Goal: Task Accomplishment & Management: Complete application form

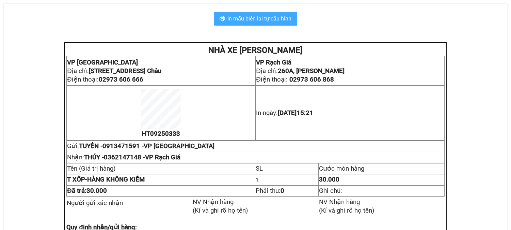
click at [273, 18] on span "In mẫu biên lai tự cấu hình" at bounding box center [260, 18] width 64 height 9
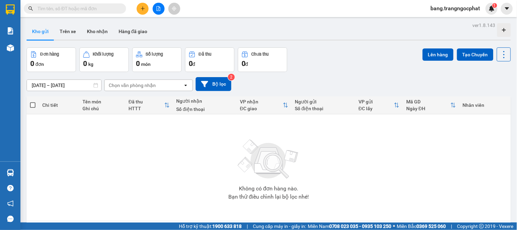
click at [328, 60] on div "Đơn hàng 0 đơn Khối lượng 0 kg Số lượng 0 món Đã thu 0 đ Chưa thu 0 đ Lên hàng …" at bounding box center [269, 59] width 484 height 25
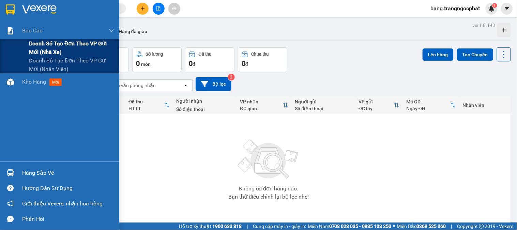
click at [38, 41] on span "Doanh số tạo đơn theo VP gửi mới (nhà xe)" at bounding box center [71, 47] width 85 height 17
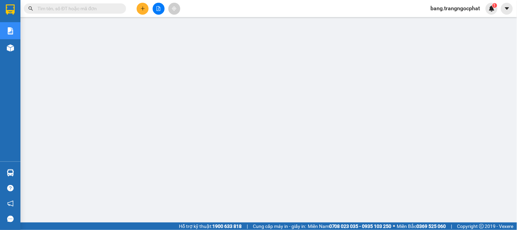
click at [75, 3] on div "Kết quả tìm kiếm ( 0 ) Bộ lọc No Data" at bounding box center [66, 9] width 133 height 12
click at [76, 9] on input "text" at bounding box center [77, 8] width 80 height 7
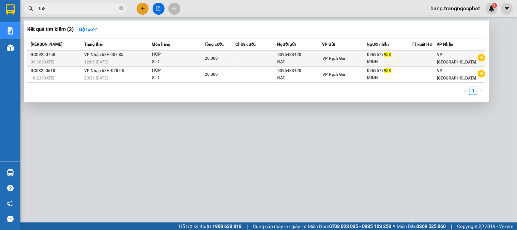
type input "958"
click at [425, 54] on td at bounding box center [424, 58] width 25 height 16
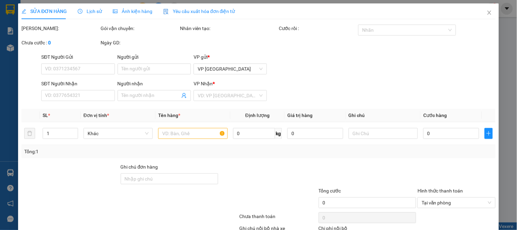
type input "0395433420"
type input "ĐẠT"
type input "0969677958"
type input "MINH"
type input "20.000"
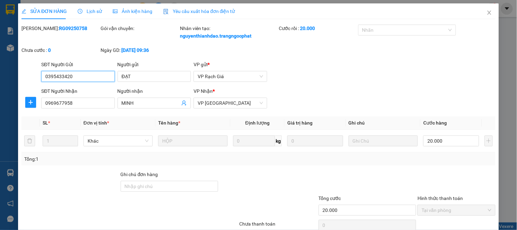
scroll to position [52, 0]
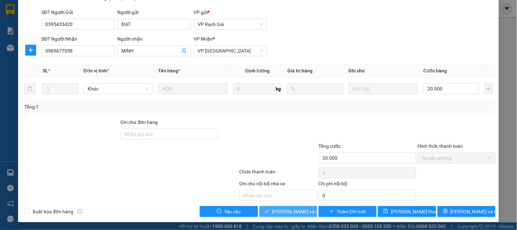
click at [280, 209] on span "[PERSON_NAME] và Giao hàng" at bounding box center [304, 210] width 65 height 7
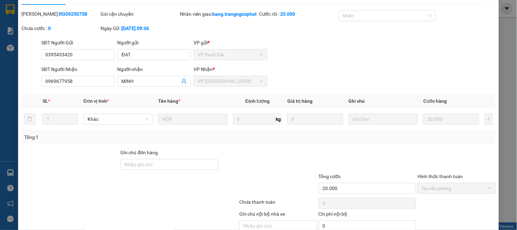
scroll to position [0, 0]
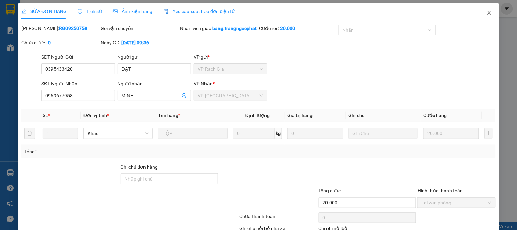
click at [490, 13] on span "Close" at bounding box center [489, 12] width 19 height 19
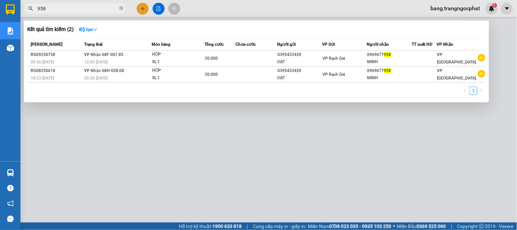
click at [66, 12] on span "958" at bounding box center [75, 8] width 102 height 10
drag, startPoint x: 85, startPoint y: 6, endPoint x: 0, endPoint y: 44, distance: 93.8
click at [0, 44] on section "Kết quả tìm kiếm ( 2 ) Bộ lọc Mã ĐH Trạng thái Món hàng Tổng cước Chưa cước Ngư…" at bounding box center [258, 115] width 517 height 230
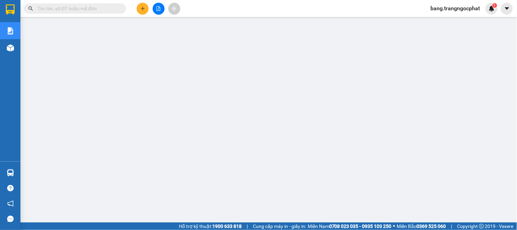
click at [74, 7] on input "text" at bounding box center [77, 8] width 80 height 7
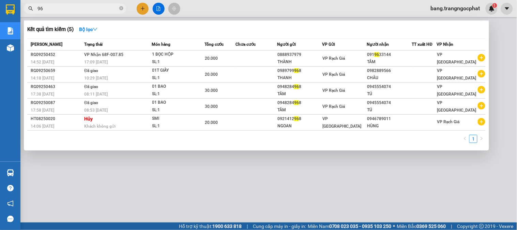
type input "9"
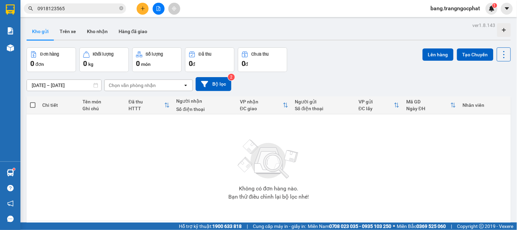
drag, startPoint x: 101, startPoint y: 15, endPoint x: 80, endPoint y: 9, distance: 21.7
click at [66, 16] on div "Kết quả tìm kiếm ( 2 ) Bộ lọc Mã ĐH Trạng thái Món hàng Tổng cước Chưa cước Ngư…" at bounding box center [258, 8] width 517 height 17
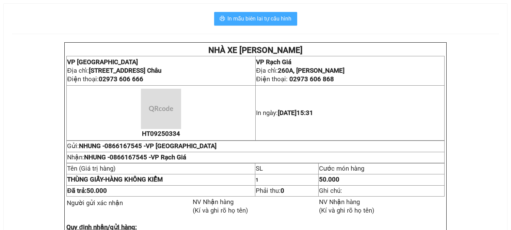
click at [265, 20] on span "In mẫu biên lai tự cấu hình" at bounding box center [260, 18] width 64 height 9
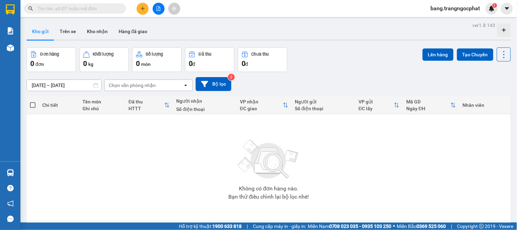
drag, startPoint x: 89, startPoint y: 6, endPoint x: 88, endPoint y: 2, distance: 4.1
click at [89, 5] on input "text" at bounding box center [77, 8] width 80 height 7
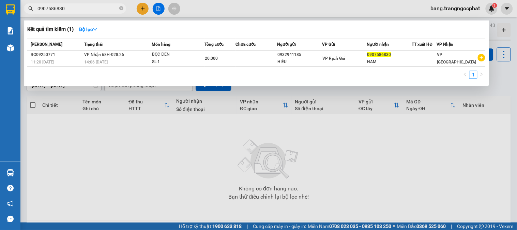
type input "0907586830"
drag, startPoint x: 74, startPoint y: 5, endPoint x: 1, endPoint y: 4, distance: 72.6
click at [0, 19] on section "Kết quả tìm kiếm ( 1 ) Bộ lọc Mã ĐH Trạng thái Món hàng Tổng cước Chưa cước Ngư…" at bounding box center [258, 115] width 517 height 230
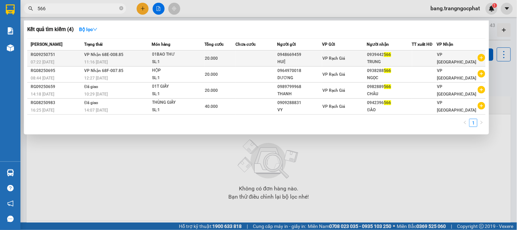
type input "566"
click at [405, 55] on div "0939442 566" at bounding box center [389, 54] width 44 height 7
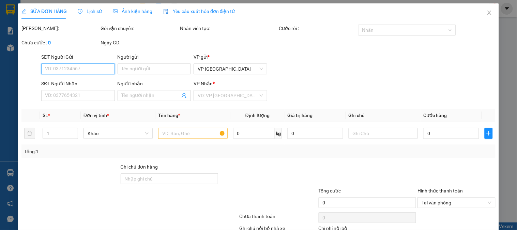
type input "0948669459"
type input "HUỆ"
type input "0939442566"
type input "TRUNG"
type input "20.000"
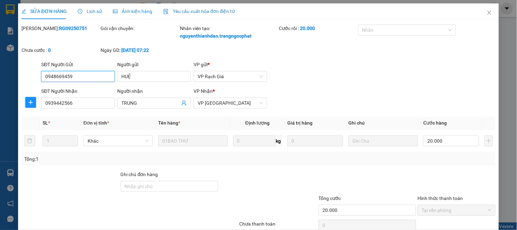
scroll to position [52, 0]
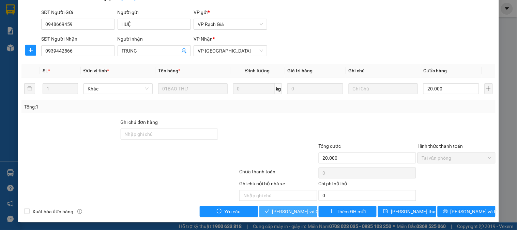
click at [292, 213] on span "[PERSON_NAME] và Giao hàng" at bounding box center [304, 210] width 65 height 7
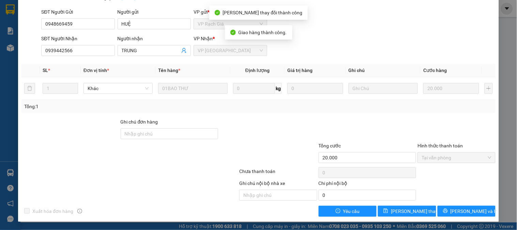
scroll to position [0, 0]
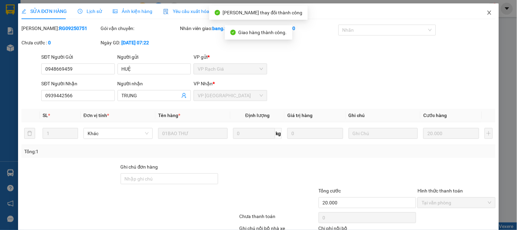
click at [484, 16] on span "Close" at bounding box center [489, 12] width 19 height 19
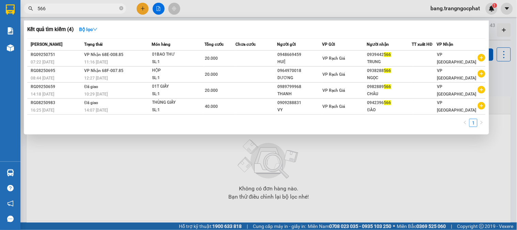
drag, startPoint x: 63, startPoint y: 9, endPoint x: 0, endPoint y: 26, distance: 65.4
click at [0, 31] on section "Kết quả tìm kiếm ( 4 ) Bộ lọc Mã ĐH Trạng thái Món hàng Tổng cước Chưa cước Ngư…" at bounding box center [258, 115] width 517 height 230
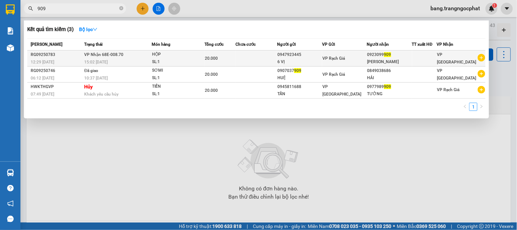
type input "909"
click at [431, 56] on div at bounding box center [424, 58] width 24 height 7
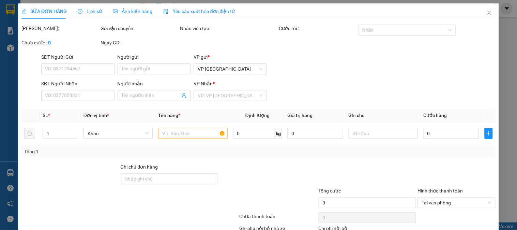
type input "0947923445"
type input "6 VỊ"
type input "0923099909"
type input "[PERSON_NAME]"
type input "20.000"
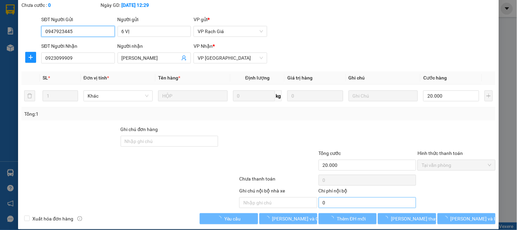
scroll to position [52, 0]
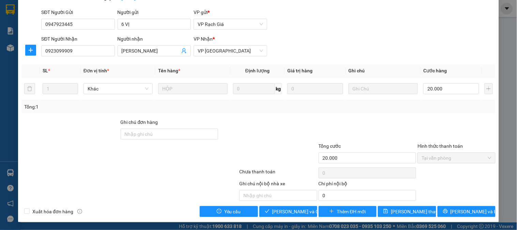
click at [279, 203] on div "Total Paid Fee 20.000 Total UnPaid Fee 0 Cash Collection Total Fee Mã ĐH: RG092…" at bounding box center [258, 94] width 474 height 244
click at [284, 211] on span "[PERSON_NAME] và Giao hàng" at bounding box center [304, 210] width 65 height 7
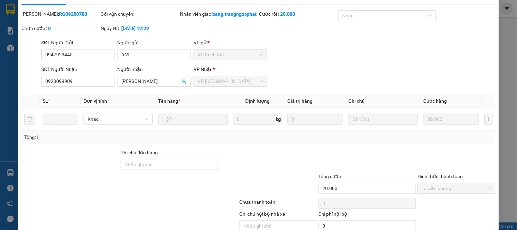
scroll to position [0, 0]
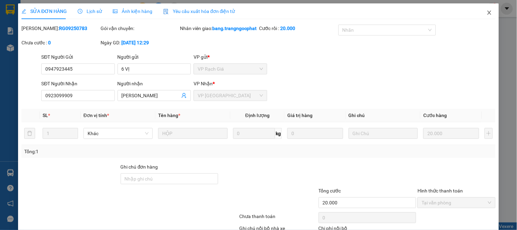
click at [486, 14] on icon "close" at bounding box center [488, 12] width 5 height 5
